Goal: Task Accomplishment & Management: Use online tool/utility

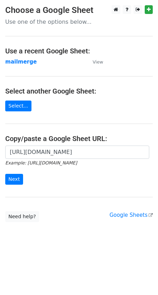
scroll to position [0, 150]
type input "[URL][DOMAIN_NAME]"
click at [13, 178] on input "Next" at bounding box center [14, 179] width 18 height 11
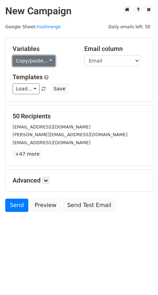
click at [42, 60] on link "Copy/paste..." at bounding box center [34, 61] width 43 height 11
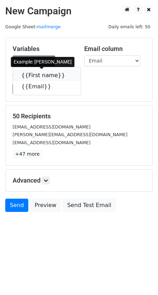
click at [36, 76] on link "{{First name}}" at bounding box center [47, 75] width 68 height 11
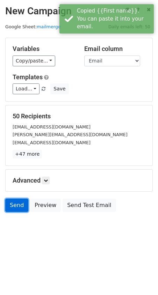
click at [14, 202] on link "Send" at bounding box center [16, 205] width 23 height 13
